Goal: Task Accomplishment & Management: Manage account settings

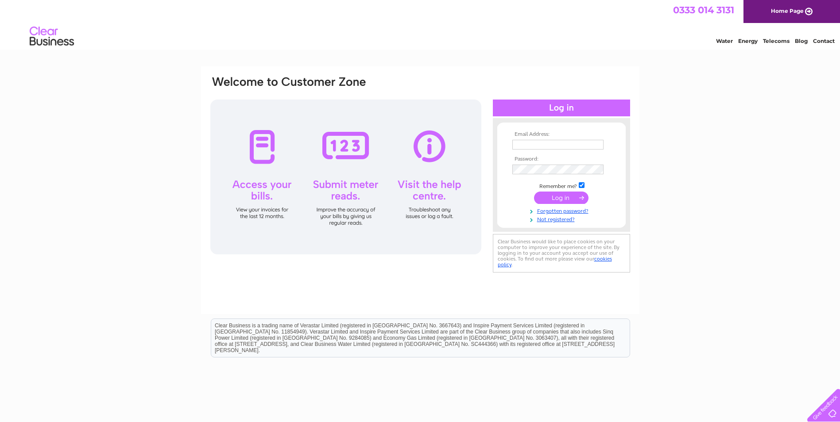
click at [562, 143] on input "text" at bounding box center [557, 145] width 91 height 10
type input "info@therickels.co.uk"
click at [562, 195] on input "submit" at bounding box center [561, 198] width 54 height 12
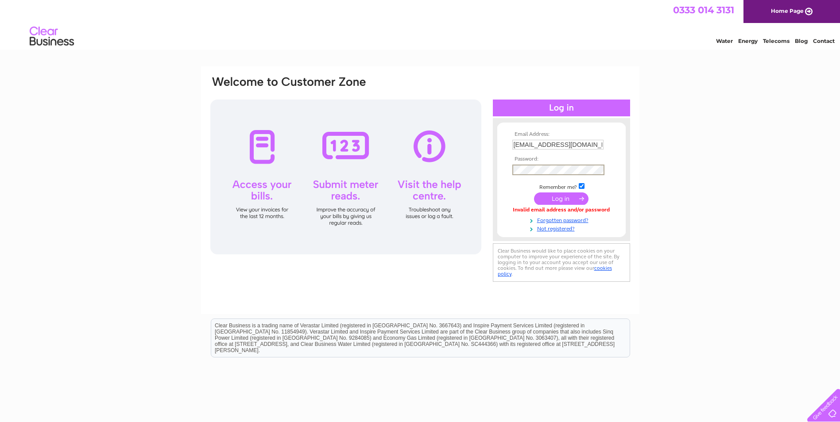
click at [559, 197] on input "submit" at bounding box center [561, 199] width 54 height 12
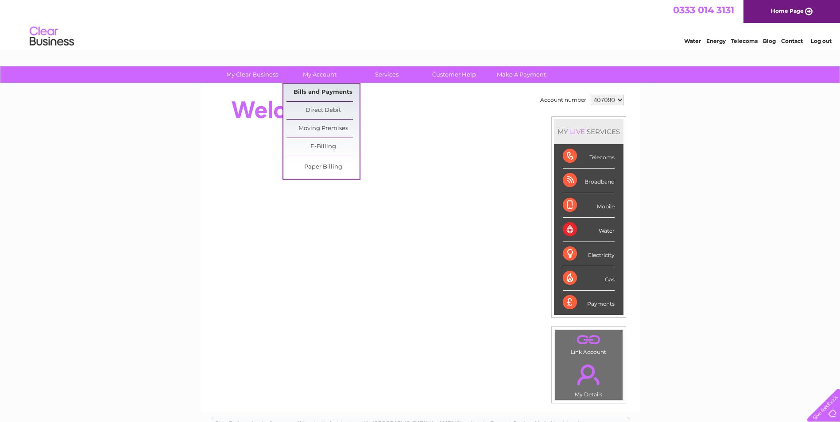
click at [315, 93] on link "Bills and Payments" at bounding box center [322, 93] width 73 height 18
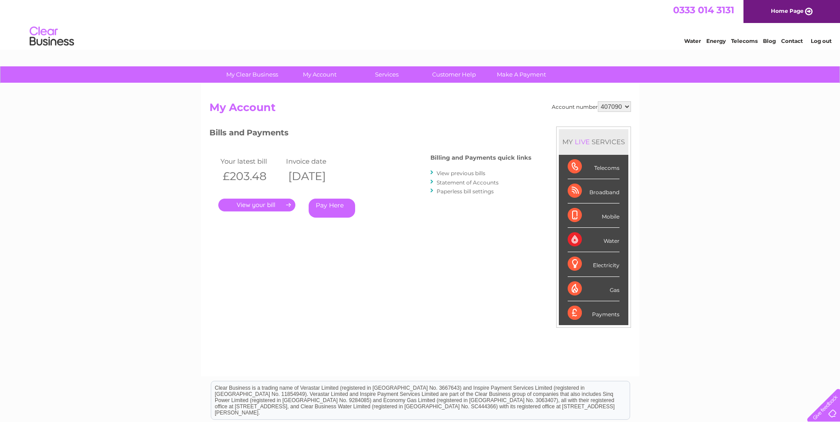
click at [249, 206] on link "." at bounding box center [256, 205] width 77 height 13
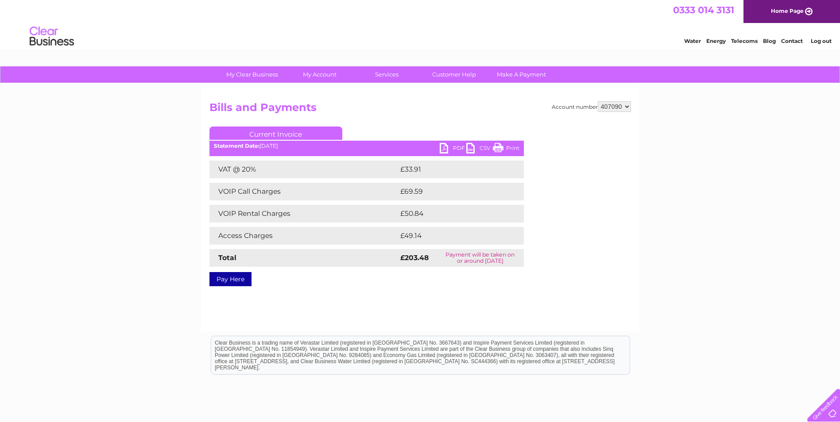
click at [443, 143] on ul "Current Invoice" at bounding box center [366, 135] width 314 height 16
click at [444, 148] on link "PDF" at bounding box center [453, 149] width 27 height 13
